Goal: Find contact information: Find contact information

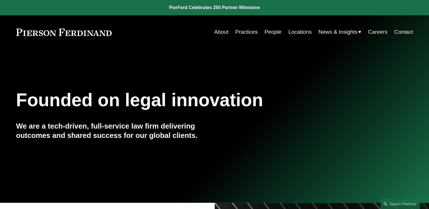
click at [268, 32] on link "People" at bounding box center [273, 32] width 17 height 11
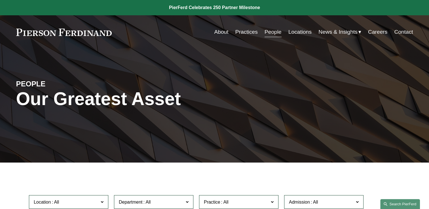
click at [399, 206] on link "Search this site" at bounding box center [401, 205] width 40 height 10
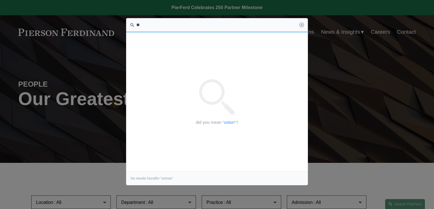
type input "*"
type input "*****"
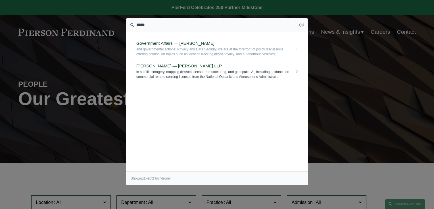
click at [160, 66] on span "[PERSON_NAME] — [PERSON_NAME] LLP" at bounding box center [214, 66] width 156 height 5
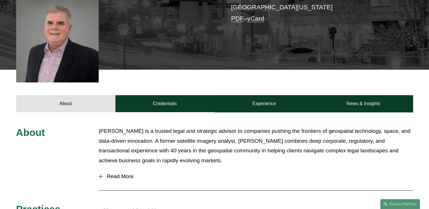
scroll to position [170, 0]
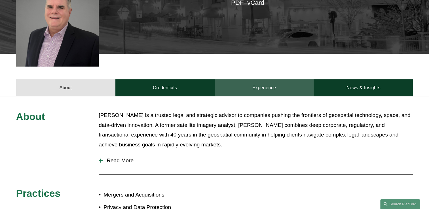
click at [257, 94] on link "Experience" at bounding box center [264, 87] width 99 height 17
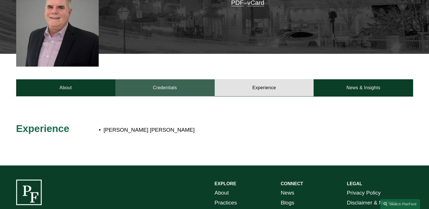
click at [200, 93] on link "Credentials" at bounding box center [165, 87] width 99 height 17
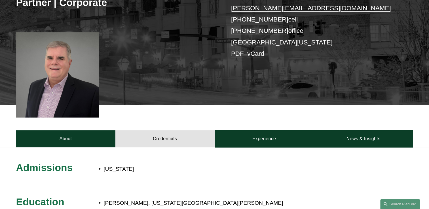
scroll to position [114, 0]
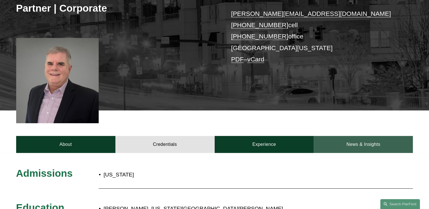
click at [363, 146] on link "News & Insights" at bounding box center [363, 144] width 99 height 17
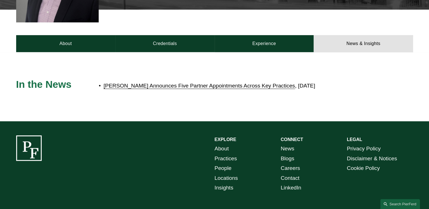
scroll to position [249, 0]
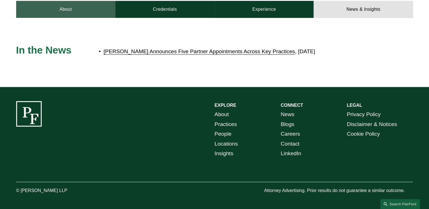
click at [60, 14] on link "About" at bounding box center [65, 9] width 99 height 17
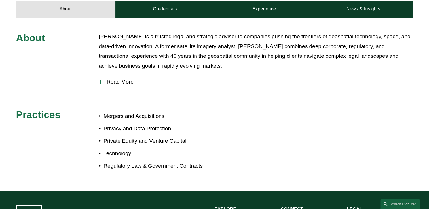
click at [123, 80] on span "Read More" at bounding box center [258, 82] width 311 height 6
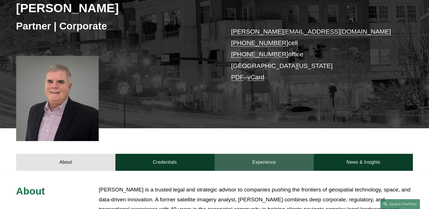
scroll to position [0, 0]
